Goal: Communication & Community: Answer question/provide support

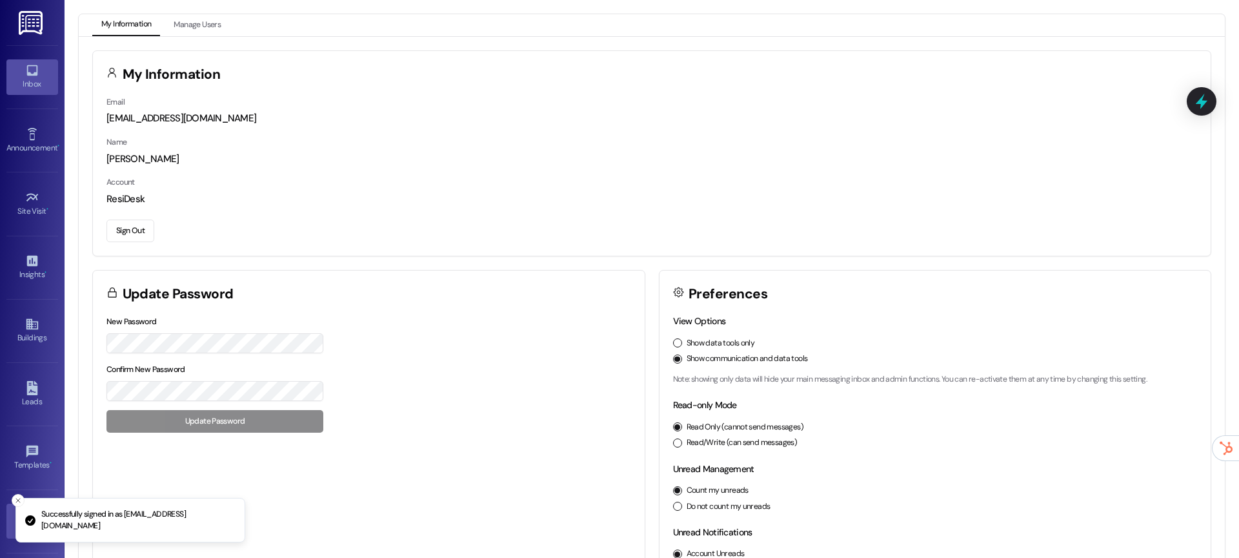
click at [45, 77] on link "Inbox" at bounding box center [32, 76] width 52 height 35
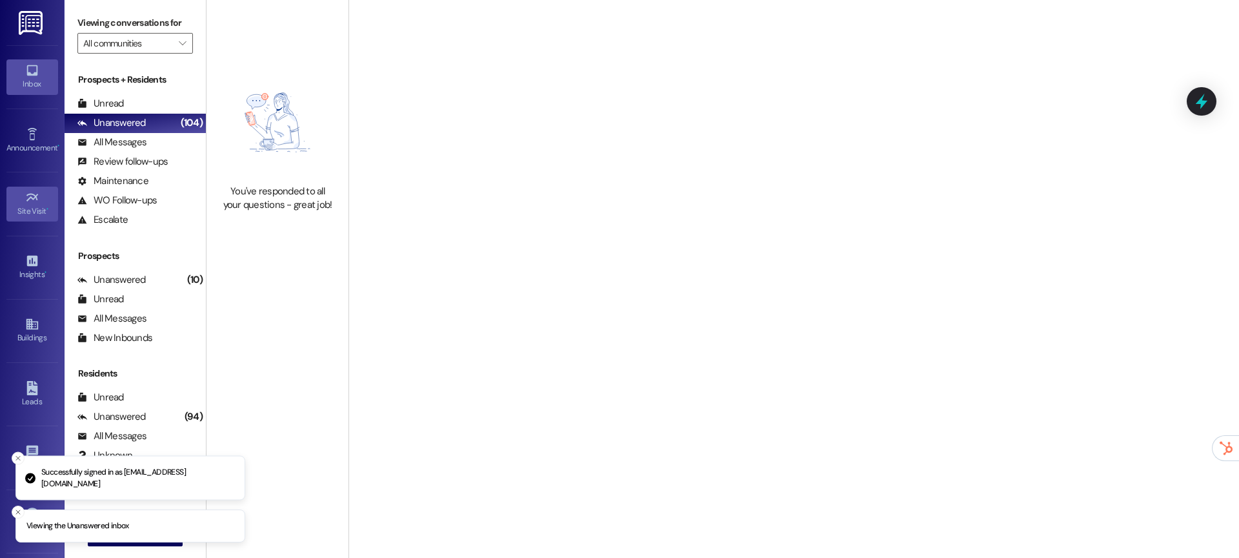
click at [48, 218] on link "Site Visit •" at bounding box center [32, 204] width 52 height 35
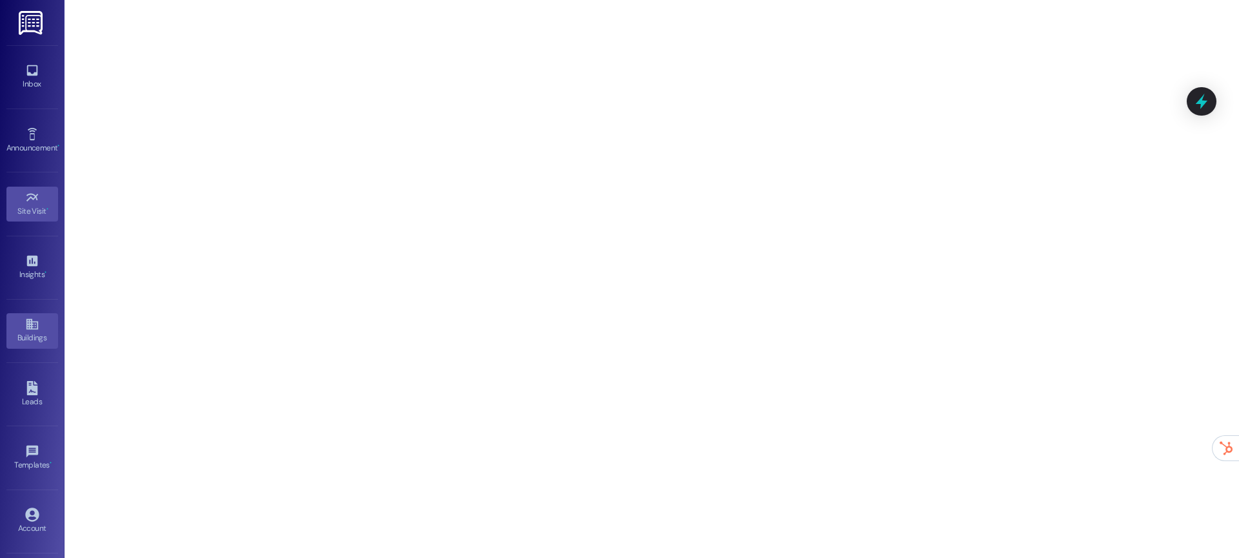
click at [22, 341] on div "Buildings" at bounding box center [32, 337] width 65 height 13
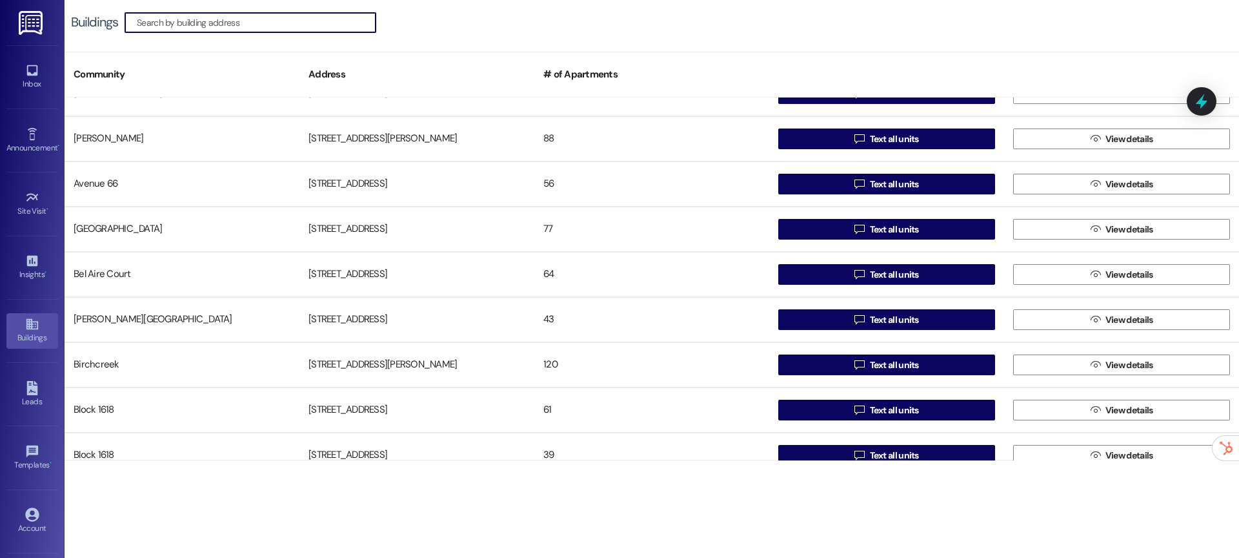
scroll to position [769, 0]
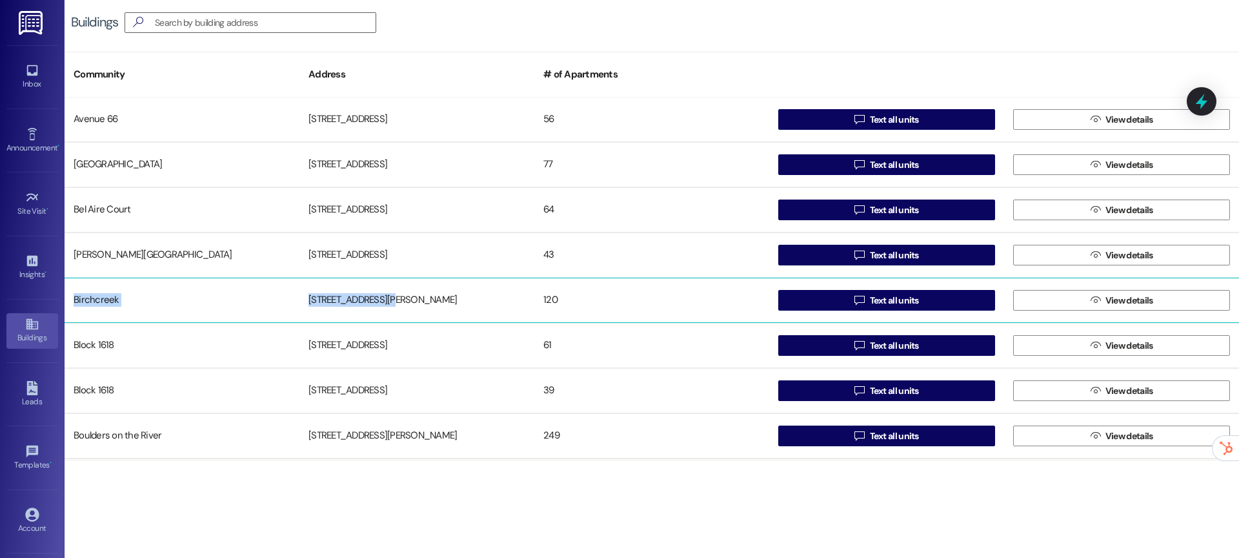
drag, startPoint x: 402, startPoint y: 296, endPoint x: 71, endPoint y: 303, distance: 331.2
click at [71, 303] on div "Birchcreek 14245 SW Walker Rd 120  Text all units  View details" at bounding box center [652, 300] width 1175 height 45
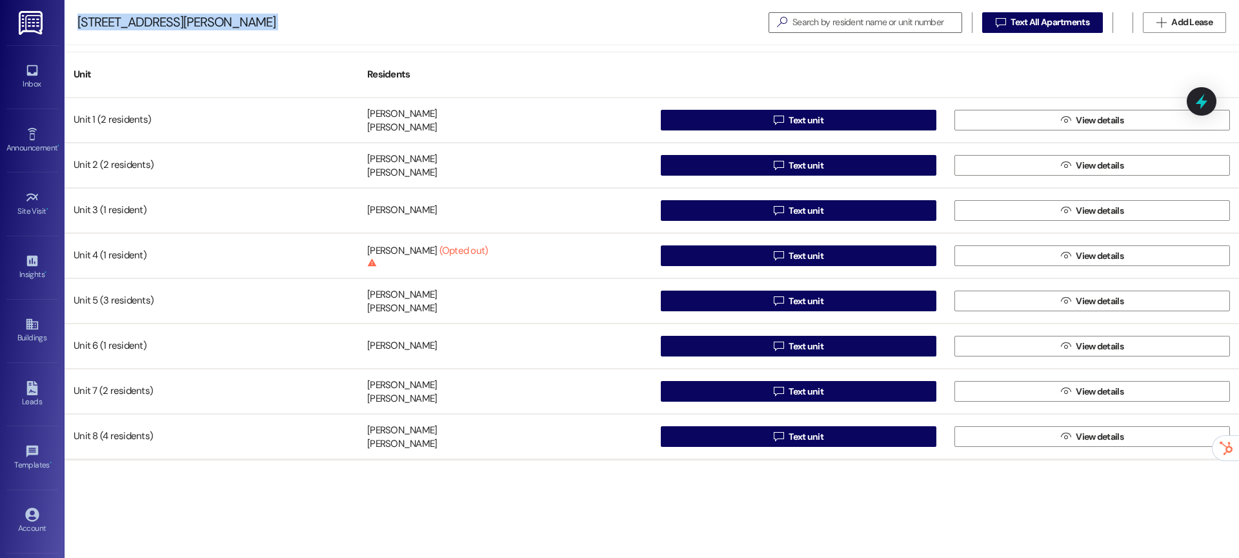
drag, startPoint x: 189, startPoint y: 26, endPoint x: 69, endPoint y: 21, distance: 120.1
click at [69, 21] on div "14245 SW Walker Rd   Text All Apartments  Add Lease" at bounding box center [652, 22] width 1175 height 45
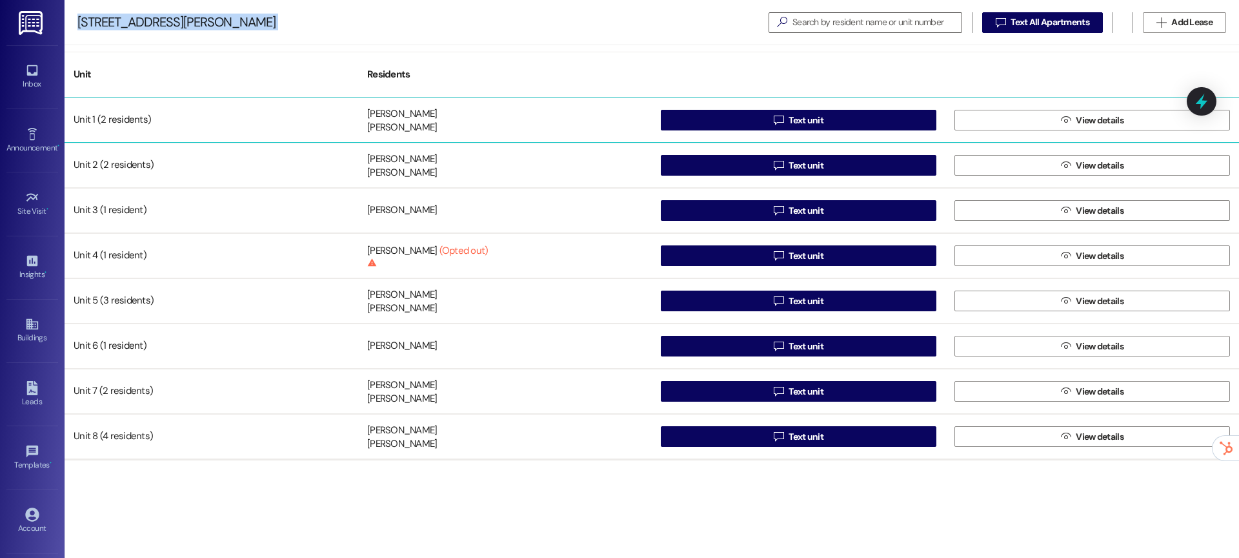
copy div "14245 SW Walker Rd"
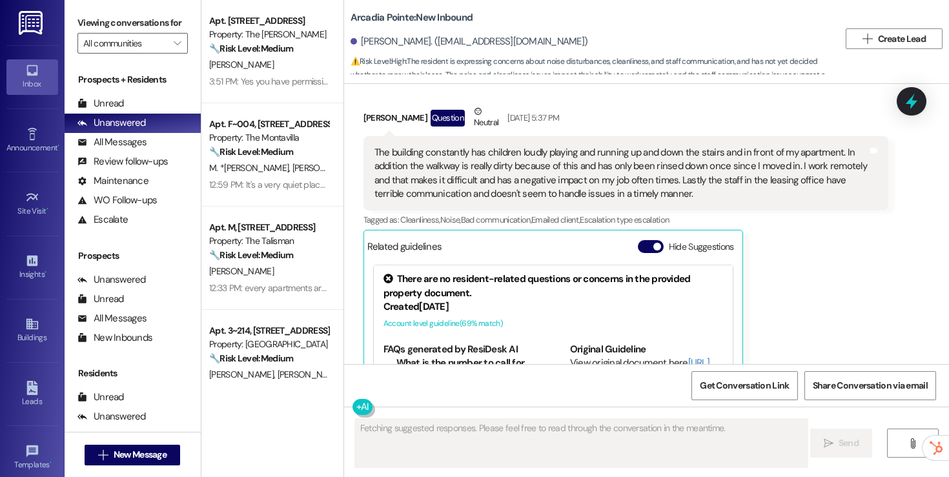
scroll to position [1597, 0]
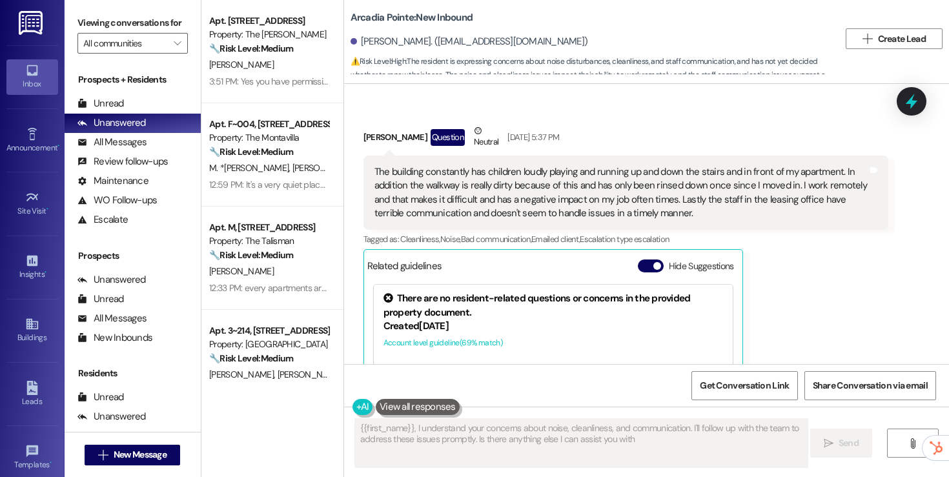
type textarea "{{first_name}}, I understand your concerns about noise, cleanliness, and commun…"
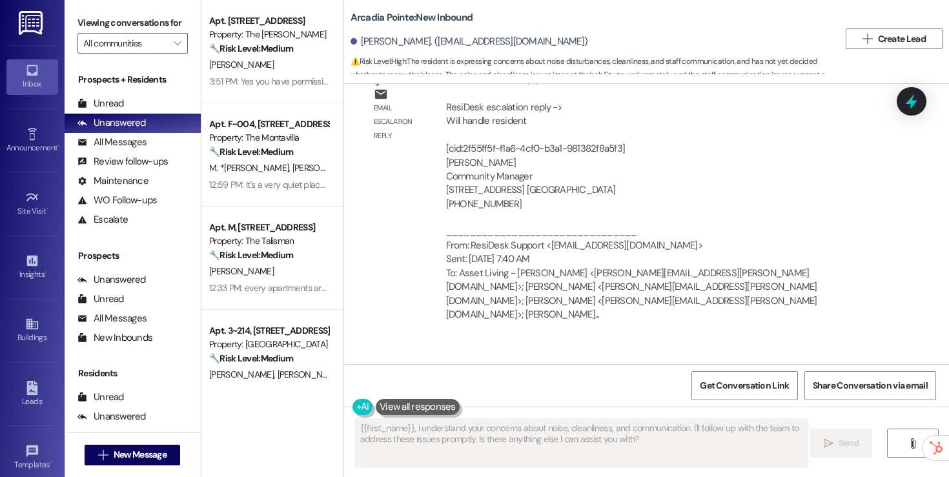
scroll to position [2564, 0]
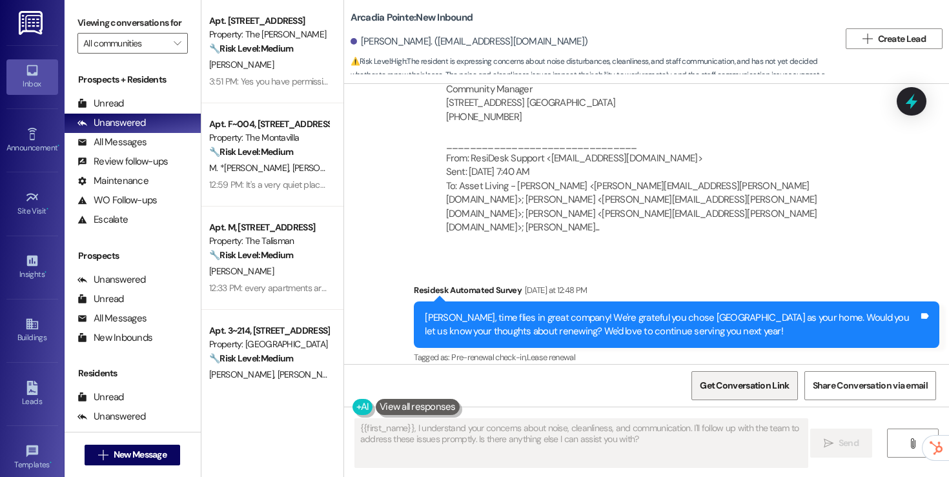
click at [742, 395] on span "Get Conversation Link" at bounding box center [744, 386] width 94 height 28
